Goal: Find contact information: Find contact information

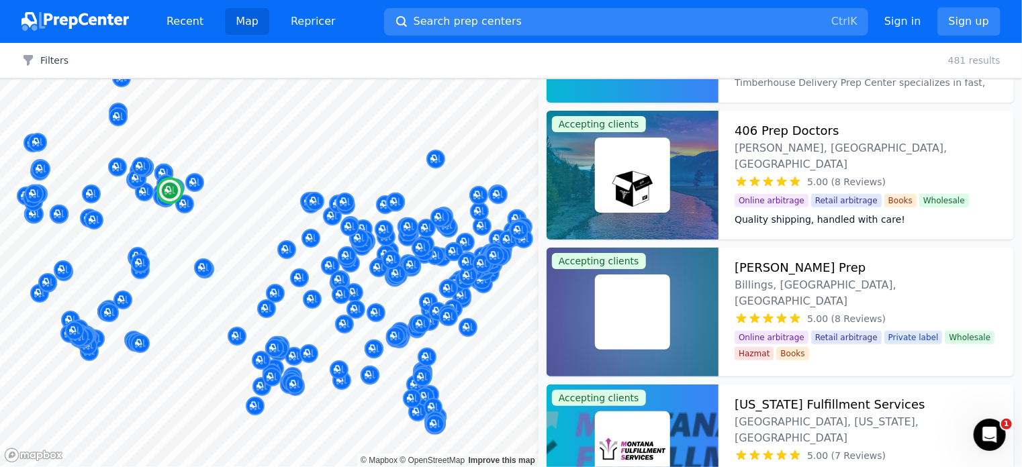
scroll to position [5753, 0]
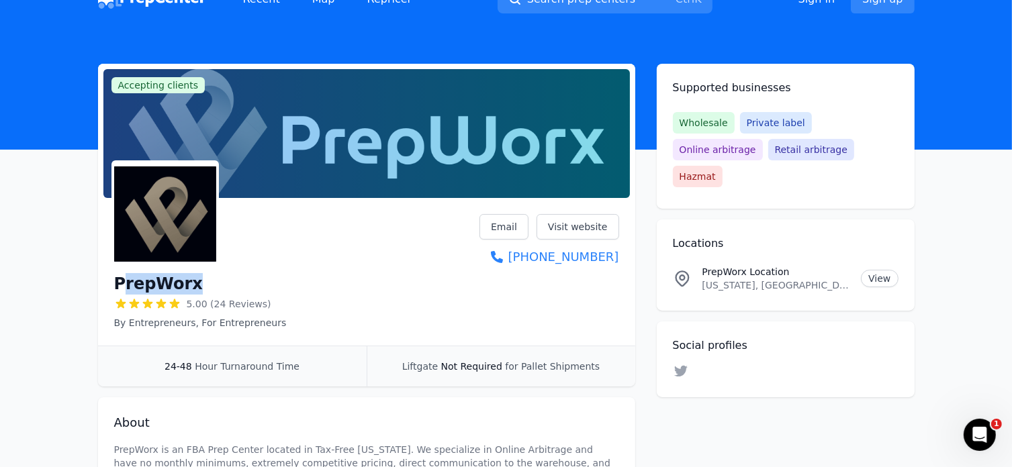
drag, startPoint x: 214, startPoint y: 291, endPoint x: 124, endPoint y: 286, distance: 90.1
click at [124, 285] on div "PrepWorx" at bounding box center [200, 283] width 173 height 21
copy h1 "repWorx"
drag, startPoint x: 750, startPoint y: 258, endPoint x: 705, endPoint y: 260, distance: 44.4
click at [705, 279] on p "Oregon, US" at bounding box center [777, 285] width 148 height 13
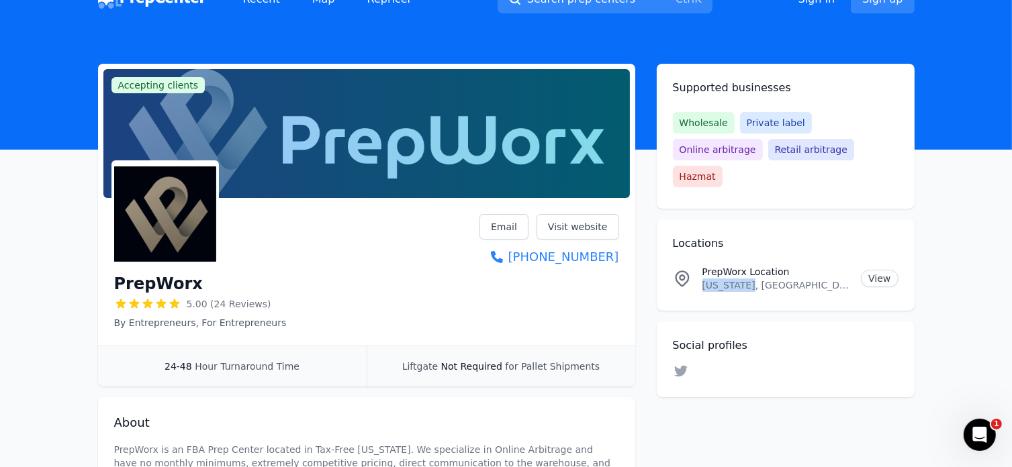
copy p "Oregon, US"
click at [618, 255] on div "PrepWorx 5.00 (24 Reviews) By Entrepreneurs, For Entrepreneurs Email Visit webs…" at bounding box center [366, 274] width 537 height 142
copy link "(971) 465-7566"
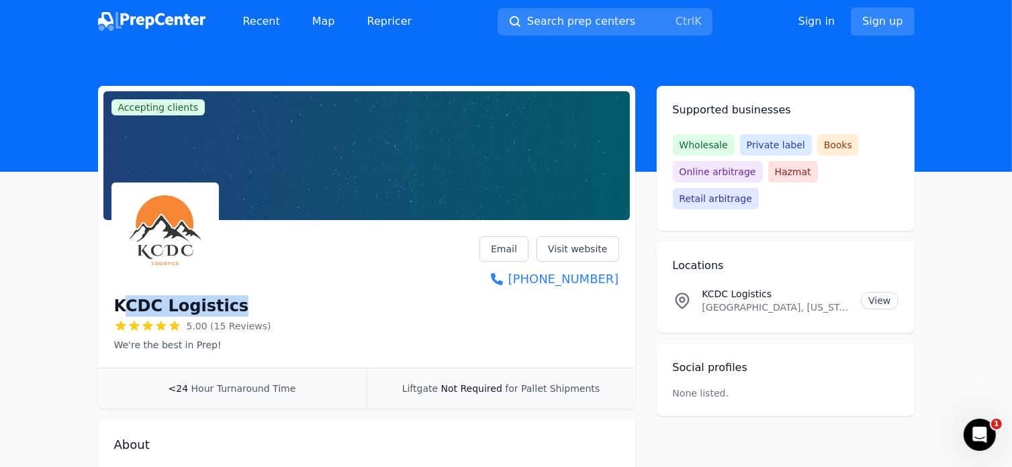
drag, startPoint x: 269, startPoint y: 300, endPoint x: 124, endPoint y: 307, distance: 145.9
click at [124, 307] on div "KCDC Logistics 5.00 (15 Reviews) We're the best in Prep! Email Visit website +1…" at bounding box center [366, 294] width 505 height 116
copy h1 "CDC Logistics"
drag, startPoint x: 819, startPoint y: 304, endPoint x: 708, endPoint y: 312, distance: 111.8
click at [708, 312] on p "Laurel, Montana, 59044, US" at bounding box center [777, 307] width 148 height 13
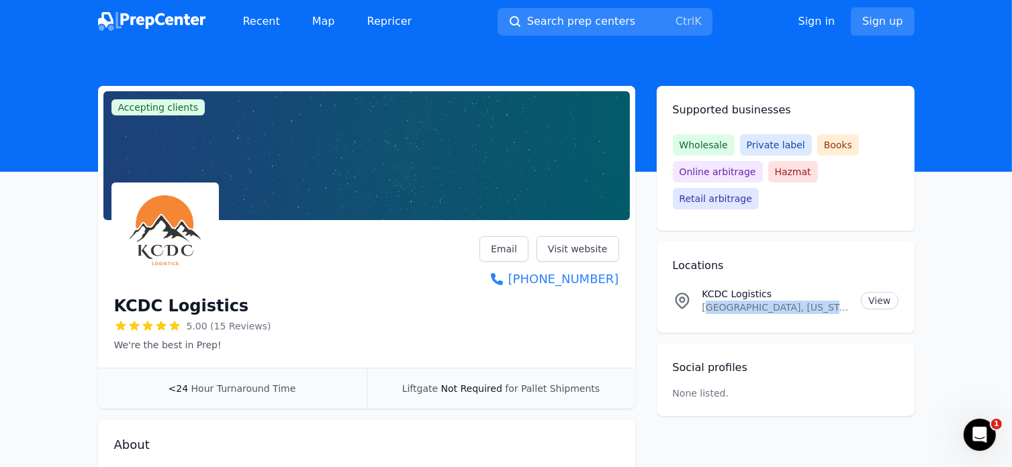
copy p "aurel, Montana, 59044, US"
click at [619, 273] on div "KCDC Logistics 5.00 (15 Reviews) We're the best in Prep! Email Visit website +1…" at bounding box center [366, 297] width 537 height 142
click at [629, 273] on div "KCDC Logistics 5.00 (15 Reviews) We're the best in Prep! Email Visit website +1…" at bounding box center [366, 297] width 537 height 142
click at [623, 276] on div "KCDC Logistics 5.00 (15 Reviews) We're the best in Prep! Email Visit website +1…" at bounding box center [366, 297] width 537 height 142
click at [623, 275] on div "KCDC Logistics 5.00 (15 Reviews) We're the best in Prep! Email Visit website +1…" at bounding box center [366, 297] width 537 height 142
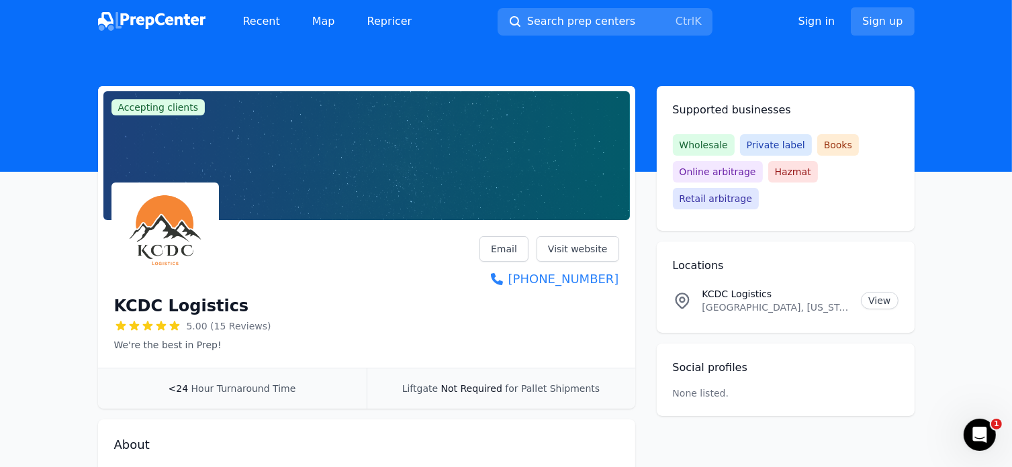
click at [621, 273] on div "KCDC Logistics 5.00 (15 Reviews) We're the best in Prep! Email Visit website +1…" at bounding box center [366, 297] width 537 height 142
drag, startPoint x: 621, startPoint y: 273, endPoint x: 606, endPoint y: 273, distance: 15.5
click at [606, 273] on div "KCDC Logistics 5.00 (15 Reviews) We're the best in Prep! Email Visit website +1…" at bounding box center [366, 297] width 537 height 142
copy link "+1 (406) 740-2272"
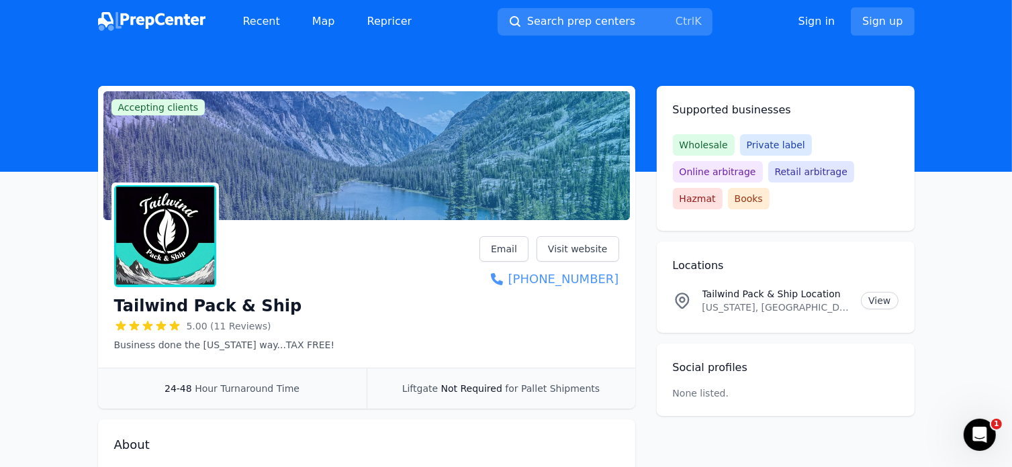
click at [602, 273] on link "[PHONE_NUMBER]" at bounding box center [549, 279] width 139 height 19
drag, startPoint x: 623, startPoint y: 273, endPoint x: 618, endPoint y: 283, distance: 11.4
click at [618, 283] on div "Tailwind Pack & Ship 5.00 (11 Reviews) Business done the [US_STATE] way...TAX F…" at bounding box center [366, 297] width 537 height 142
copy link "[PHONE_NUMBER]"
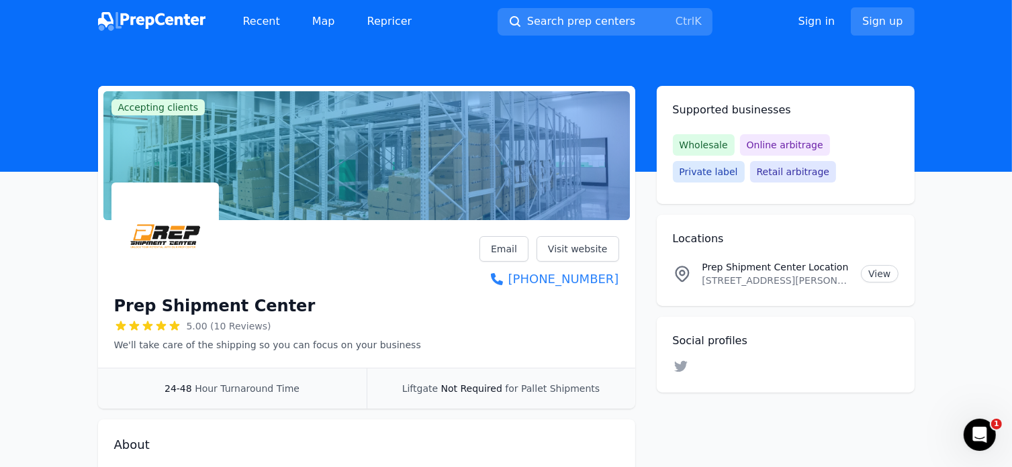
drag, startPoint x: 631, startPoint y: 282, endPoint x: 619, endPoint y: 287, distance: 12.6
click at [619, 287] on div "Prep Shipment Center 5.00 (10 Reviews) We'll take care of the shipping so you c…" at bounding box center [366, 297] width 537 height 142
copy link "+1 (302) 212-4224"
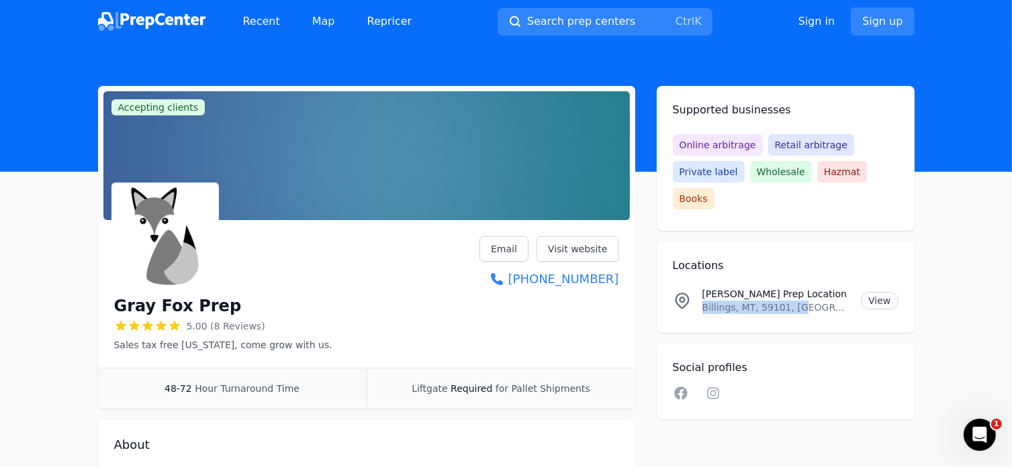
drag, startPoint x: 700, startPoint y: 310, endPoint x: 803, endPoint y: 315, distance: 102.9
click at [803, 315] on li "[PERSON_NAME] Prep Location [GEOGRAPHIC_DATA], [GEOGRAPHIC_DATA], [GEOGRAPHIC_D…" at bounding box center [786, 301] width 226 height 48
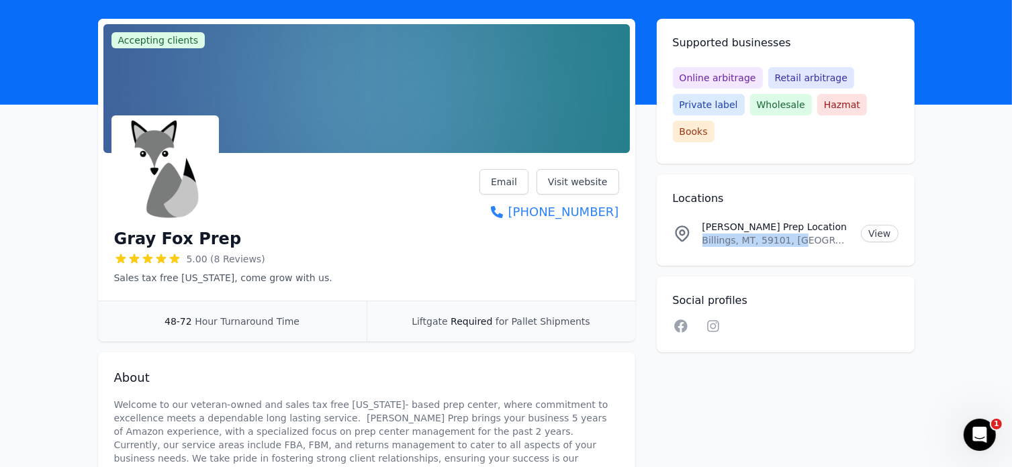
scroll to position [89, 0]
